Goal: Task Accomplishment & Management: Complete application form

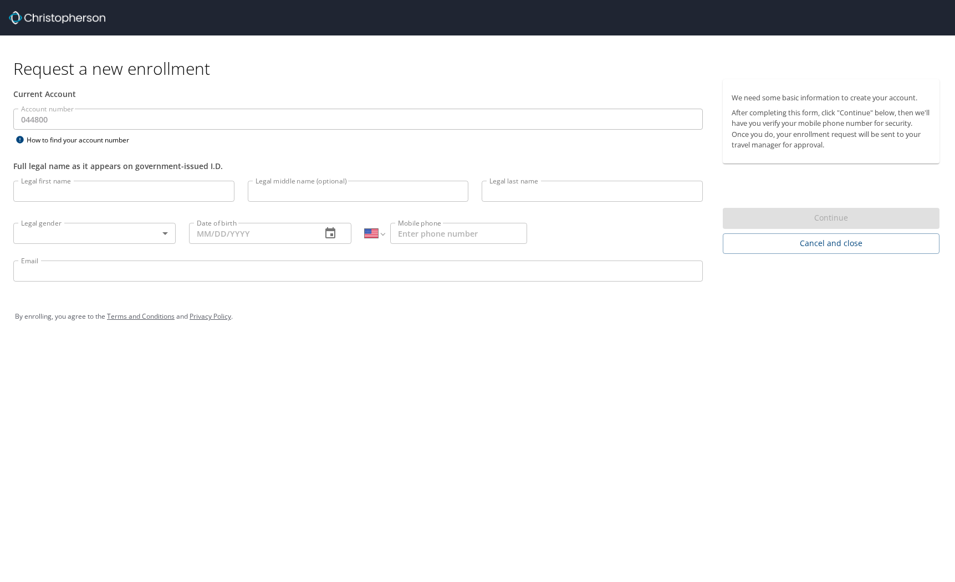
select select "US"
click at [61, 199] on input "Legal first name" at bounding box center [123, 191] width 221 height 21
type input "[PERSON_NAME]"
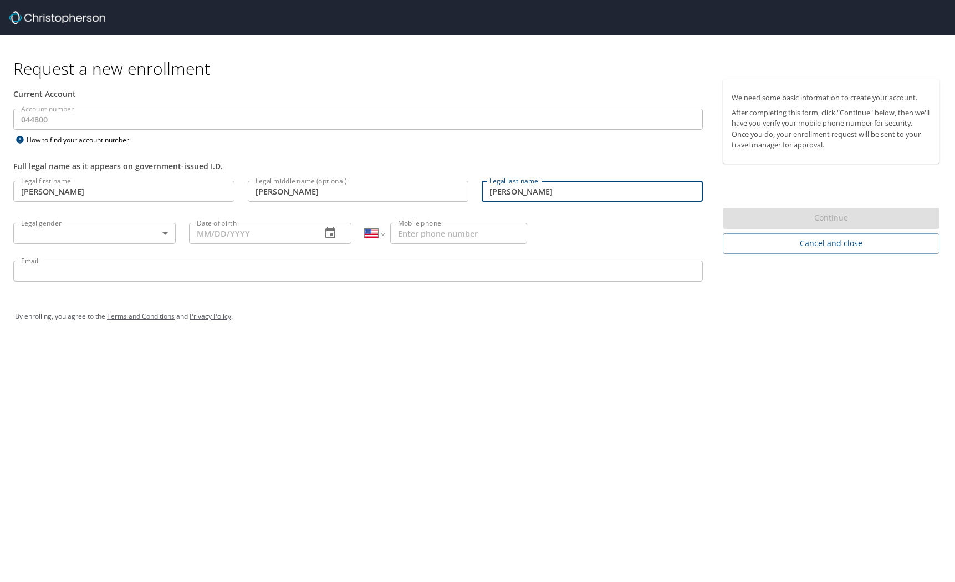
click at [140, 235] on body "Request a new enrollment Current Account Account number 044800 Account number H…" at bounding box center [477, 291] width 955 height 582
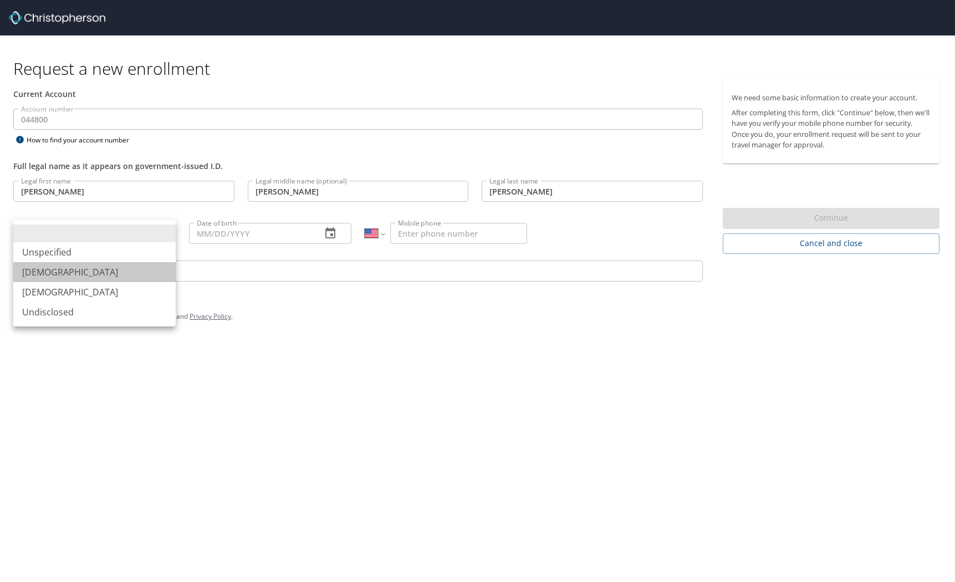
click at [83, 273] on li "[DEMOGRAPHIC_DATA]" at bounding box center [94, 272] width 162 height 20
type input "[DEMOGRAPHIC_DATA]"
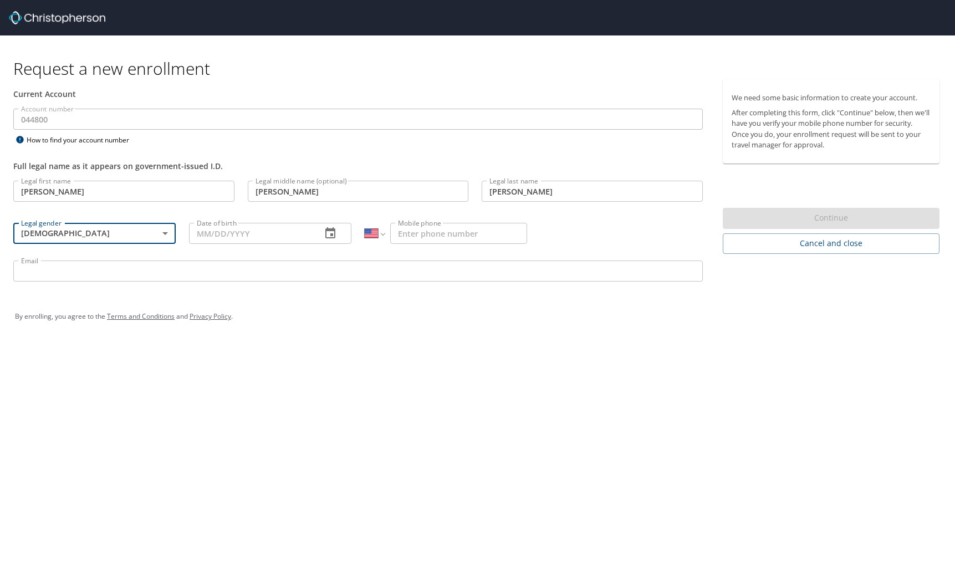
click at [241, 237] on input "Date of birth" at bounding box center [251, 233] width 124 height 21
type input "[DATE]"
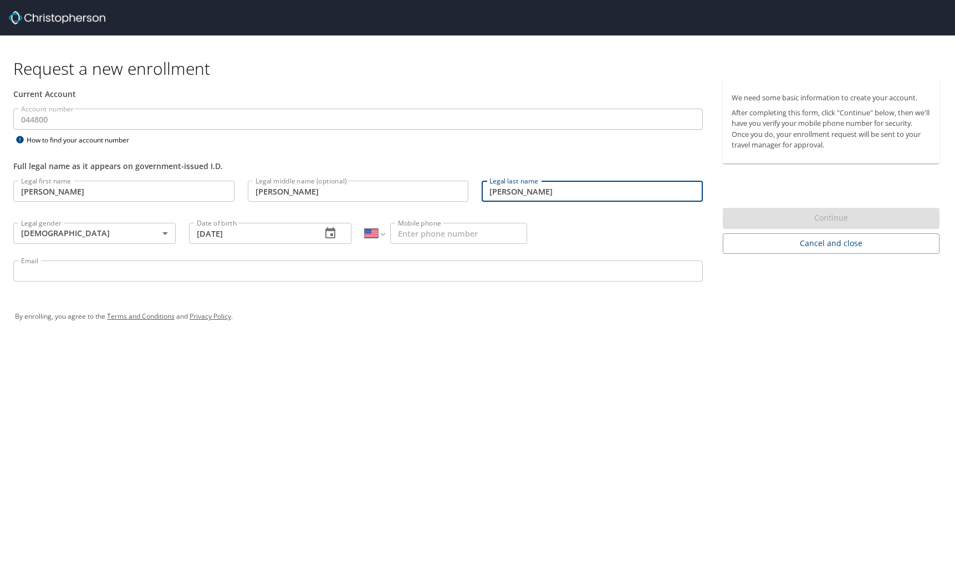
click at [571, 186] on input "[PERSON_NAME]" at bounding box center [592, 191] width 221 height 21
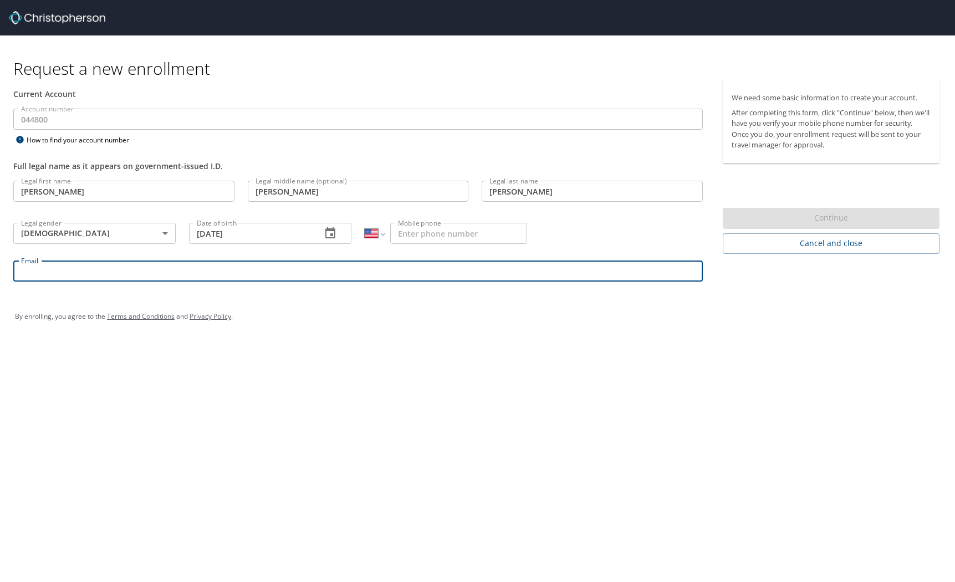
click at [216, 271] on input "Email" at bounding box center [357, 270] width 689 height 21
type input "[PERSON_NAME][EMAIL_ADDRESS][PERSON_NAME][DOMAIN_NAME]"
click at [583, 156] on div "Full legal name as it appears on government-issued I.D." at bounding box center [358, 160] width 703 height 27
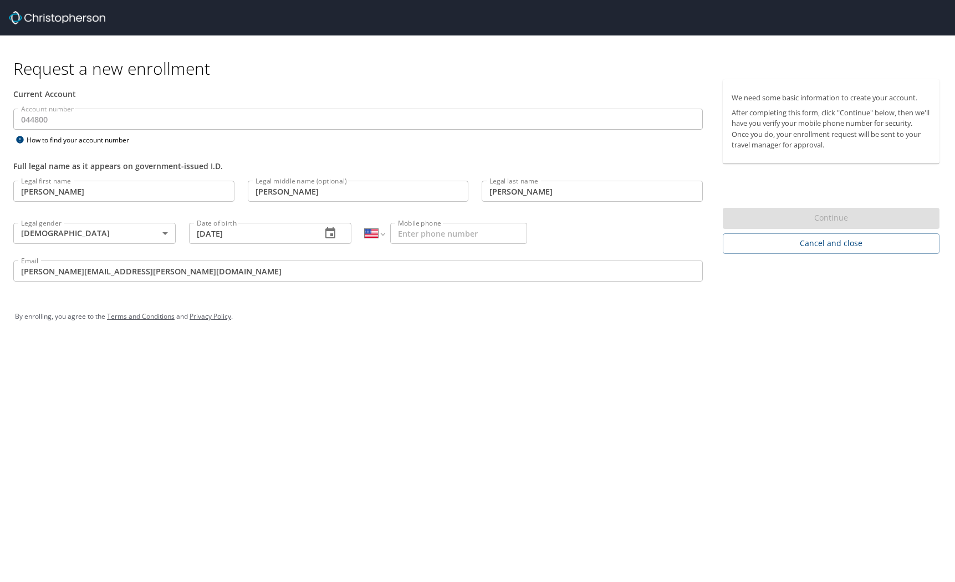
click at [436, 237] on input "Mobile phone" at bounding box center [458, 233] width 137 height 21
type input "[PHONE_NUMBER]"
click at [587, 232] on div "Legal first name [PERSON_NAME] Legal first name Legal middle name (optional) [P…" at bounding box center [358, 232] width 703 height 117
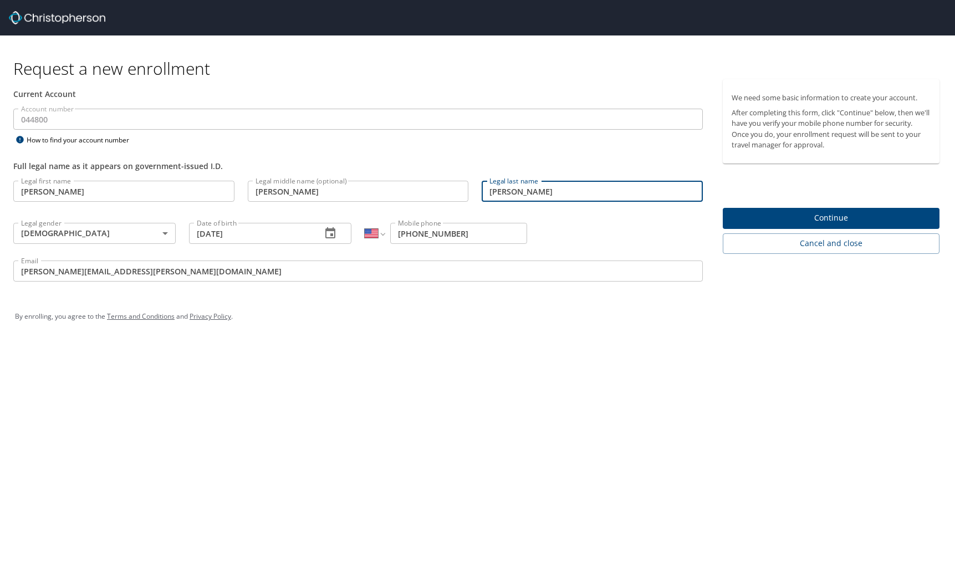
click at [601, 196] on input "[PERSON_NAME]" at bounding box center [592, 191] width 221 height 21
type input "[PERSON_NAME]"
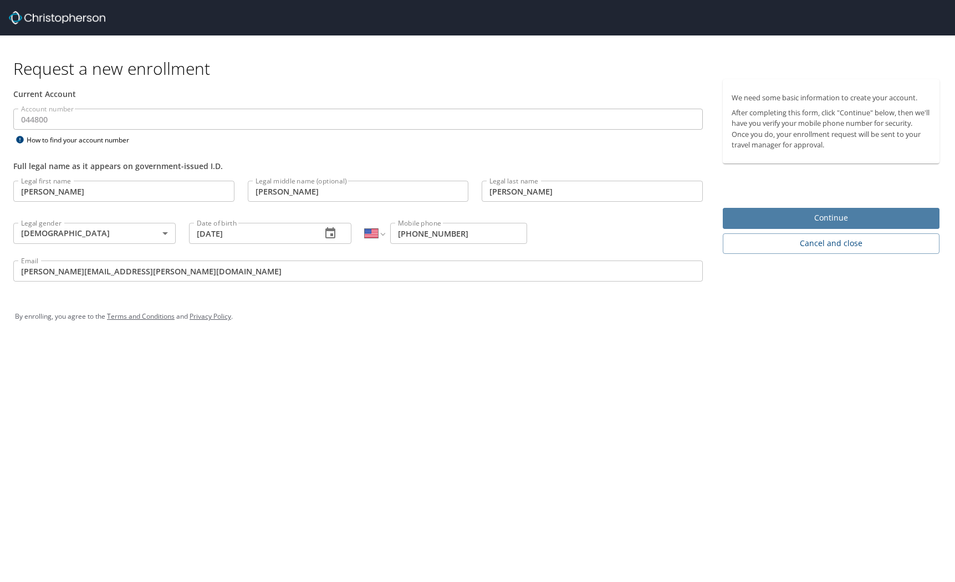
click at [791, 211] on span "Continue" at bounding box center [831, 218] width 199 height 14
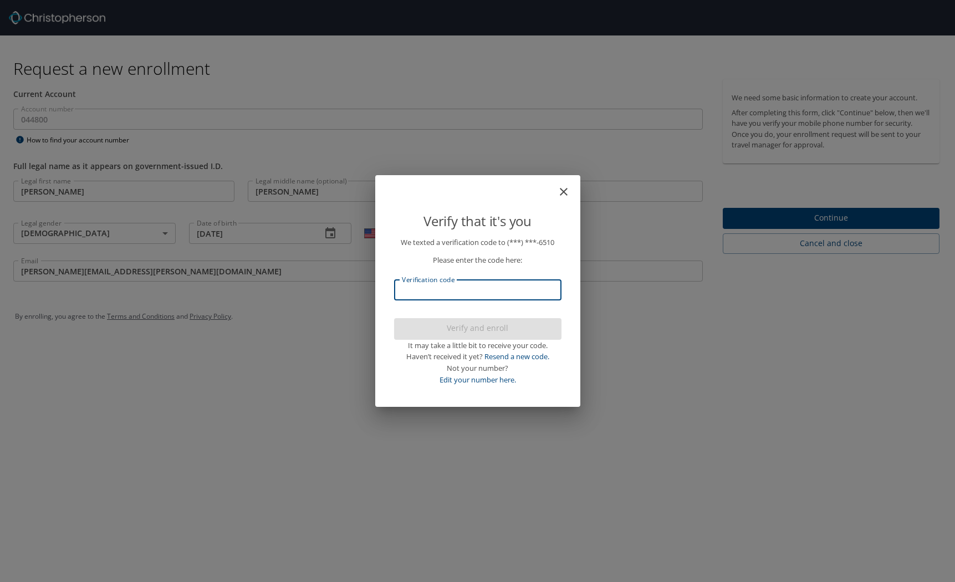
click at [499, 290] on input "Verification code" at bounding box center [477, 289] width 167 height 21
type input "510561"
click at [498, 327] on span "Verify and enroll" at bounding box center [478, 328] width 150 height 14
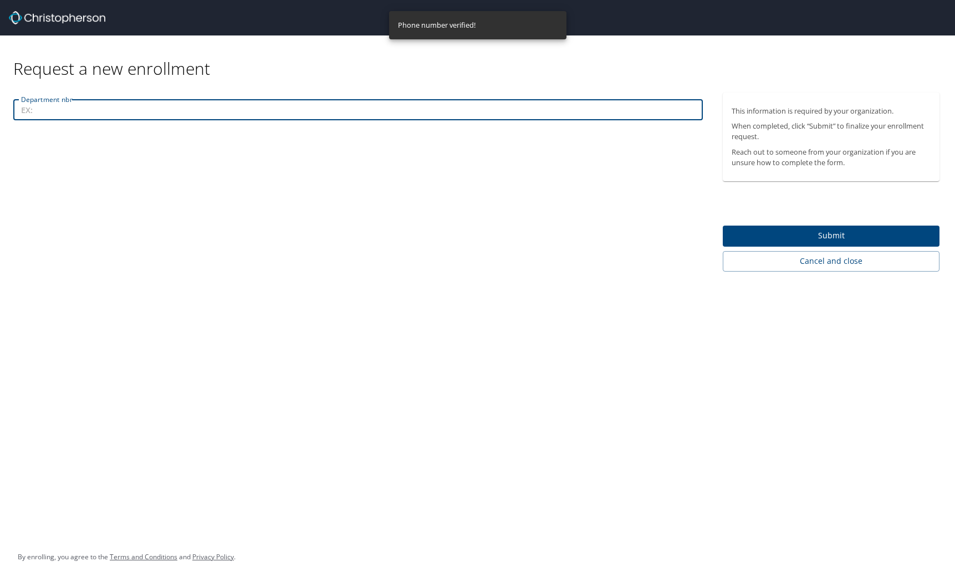
click at [71, 113] on input "Department nbr" at bounding box center [357, 109] width 689 height 21
type input "214"
click at [820, 232] on span "Submit" at bounding box center [831, 236] width 199 height 14
